Goal: Transaction & Acquisition: Purchase product/service

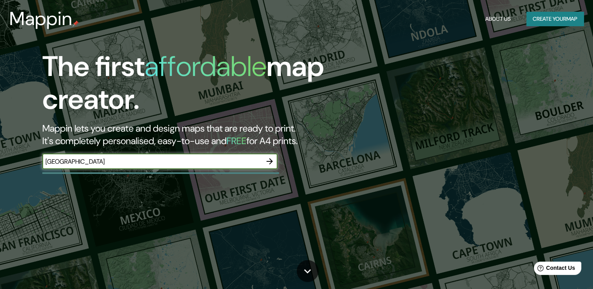
type input "[GEOGRAPHIC_DATA]"
click at [271, 159] on icon "button" at bounding box center [269, 161] width 9 height 9
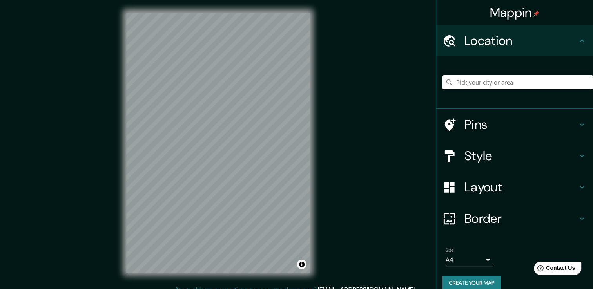
click at [448, 82] on input "Pick your city or area" at bounding box center [518, 82] width 151 height 14
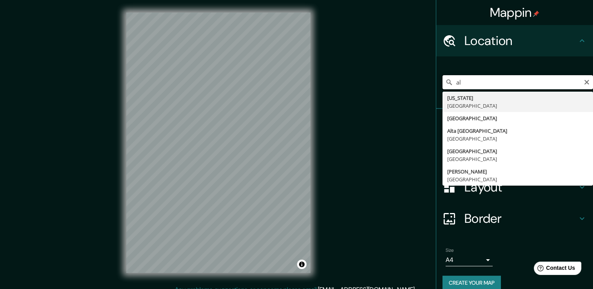
type input "a"
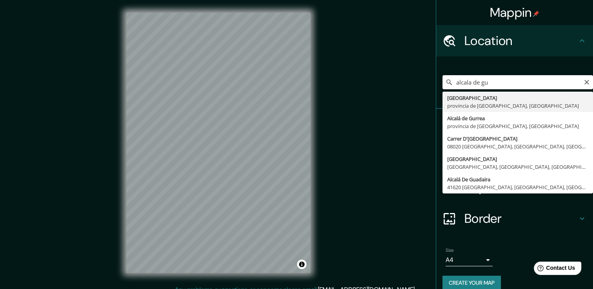
type input "[GEOGRAPHIC_DATA], [GEOGRAPHIC_DATA], [GEOGRAPHIC_DATA]"
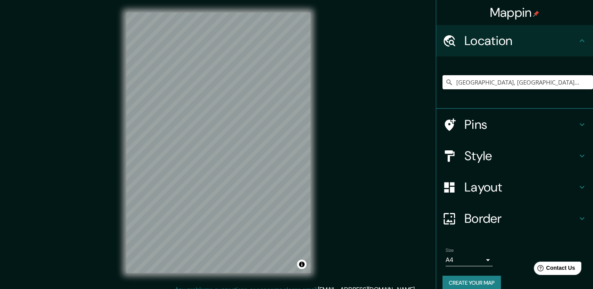
click at [559, 151] on h4 "Style" at bounding box center [521, 156] width 113 height 16
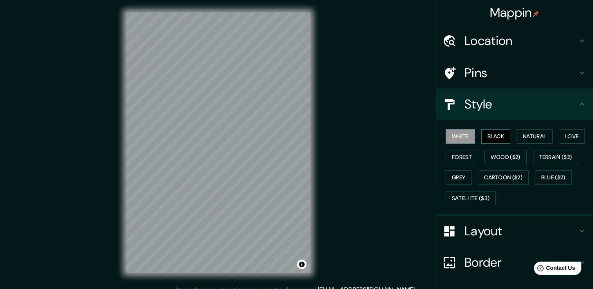
click at [491, 135] on button "Black" at bounding box center [496, 136] width 29 height 15
click at [521, 134] on button "Natural" at bounding box center [535, 136] width 36 height 15
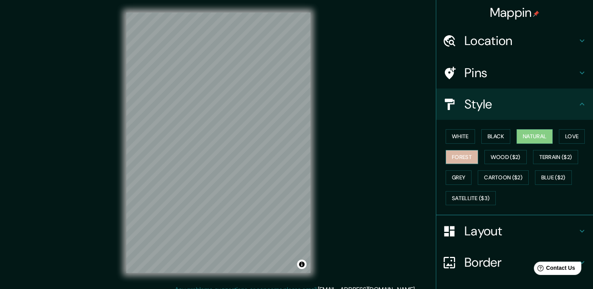
click at [454, 159] on button "Forest" at bounding box center [462, 157] width 33 height 15
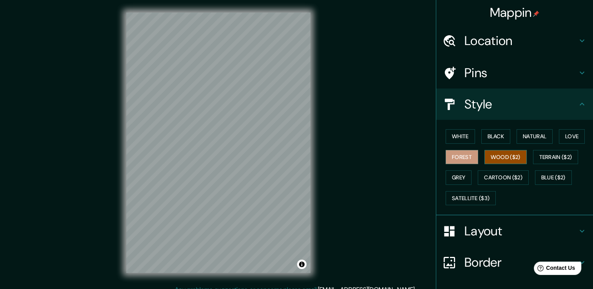
click at [500, 156] on button "Wood ($2)" at bounding box center [506, 157] width 42 height 15
click at [560, 151] on button "Terrain ($2)" at bounding box center [555, 157] width 45 height 15
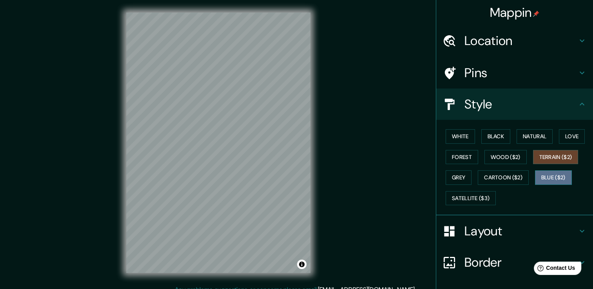
click at [552, 175] on button "Blue ($2)" at bounding box center [553, 178] width 37 height 15
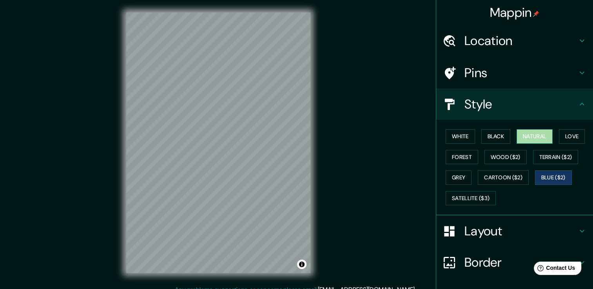
click at [539, 136] on button "Natural" at bounding box center [535, 136] width 36 height 15
click at [563, 136] on button "Love" at bounding box center [572, 136] width 26 height 15
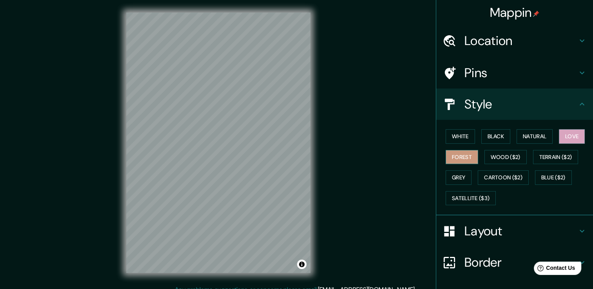
click at [457, 156] on button "Forest" at bounding box center [462, 157] width 33 height 15
click at [528, 131] on button "Natural" at bounding box center [535, 136] width 36 height 15
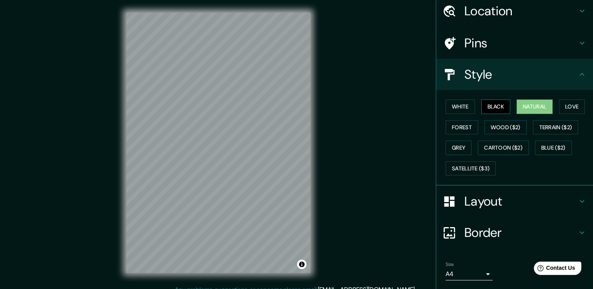
scroll to position [53, 0]
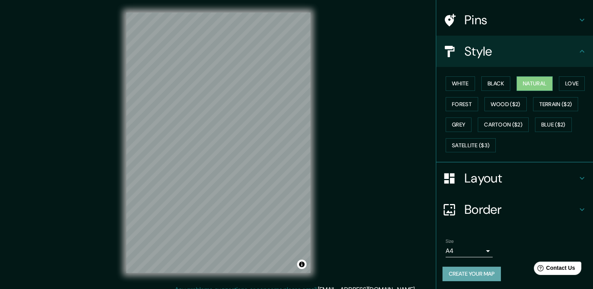
click at [463, 273] on button "Create your map" at bounding box center [472, 274] width 58 height 15
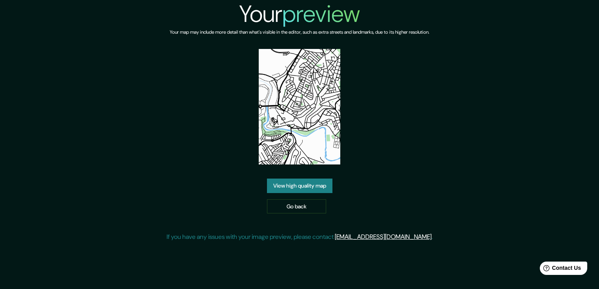
click at [304, 179] on link "View high quality map" at bounding box center [299, 186] width 65 height 15
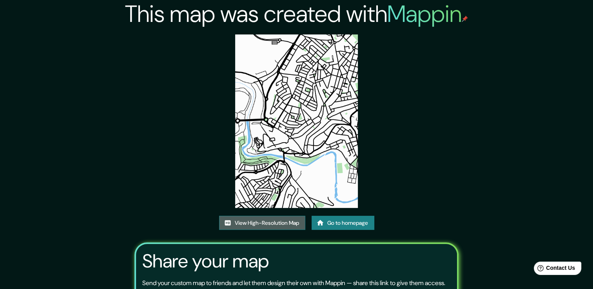
click at [240, 225] on link "View High-Resolution Map" at bounding box center [262, 223] width 86 height 15
